Goal: Information Seeking & Learning: Learn about a topic

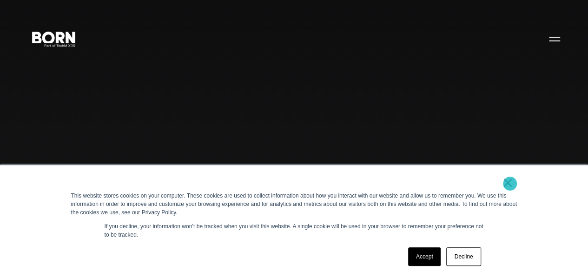
click at [510, 184] on link "×" at bounding box center [508, 183] width 11 height 8
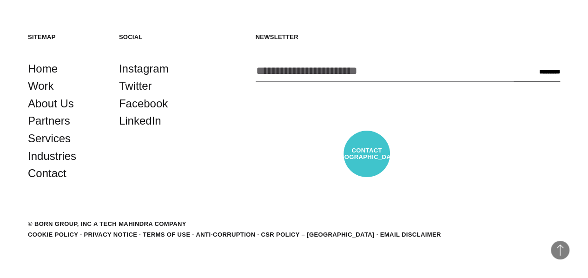
scroll to position [2150, 0]
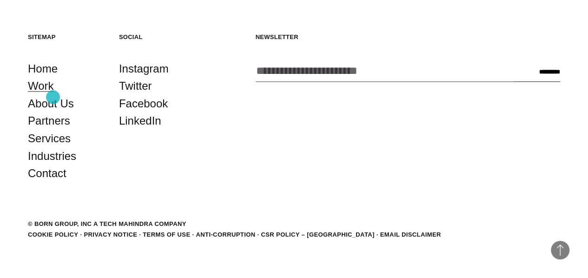
click at [53, 95] on link "Work" at bounding box center [41, 86] width 26 height 18
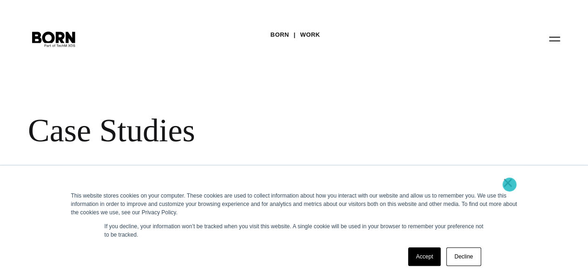
click at [510, 185] on link "×" at bounding box center [508, 183] width 11 height 8
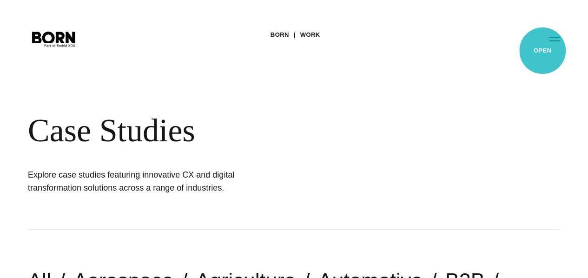
click at [543, 48] on button "Primary Menu" at bounding box center [554, 39] width 22 height 20
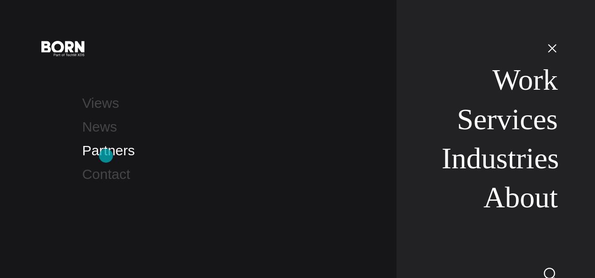
click at [106, 156] on link "Partners" at bounding box center [108, 150] width 53 height 15
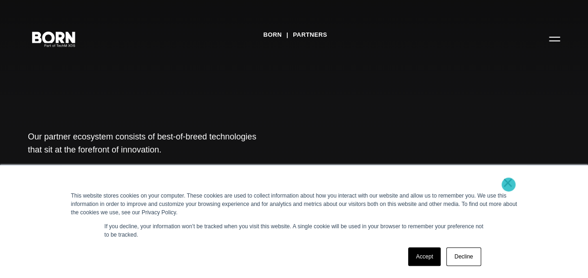
click at [509, 185] on link "×" at bounding box center [508, 183] width 11 height 8
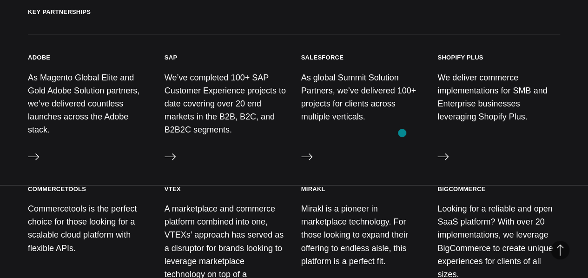
scroll to position [427, 0]
click at [466, 80] on div "Shopify Plus We deliver commerce implementations for SMB and Enterprise busines…" at bounding box center [498, 110] width 123 height 113
click at [444, 160] on icon at bounding box center [442, 157] width 11 height 7
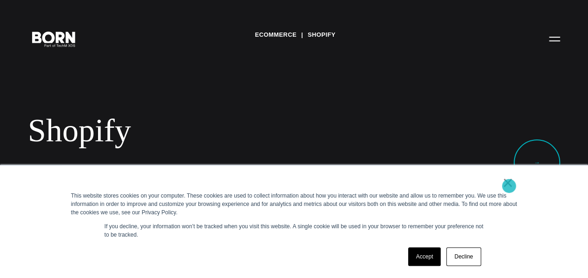
click at [509, 186] on link "×" at bounding box center [508, 183] width 11 height 8
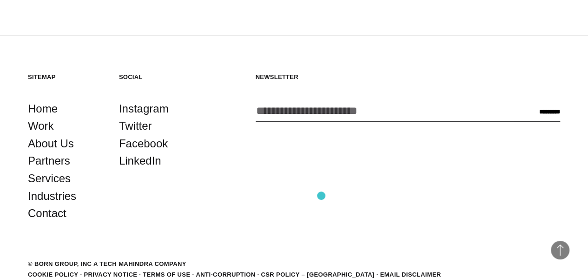
scroll to position [1435, 0]
